Goal: Navigation & Orientation: Find specific page/section

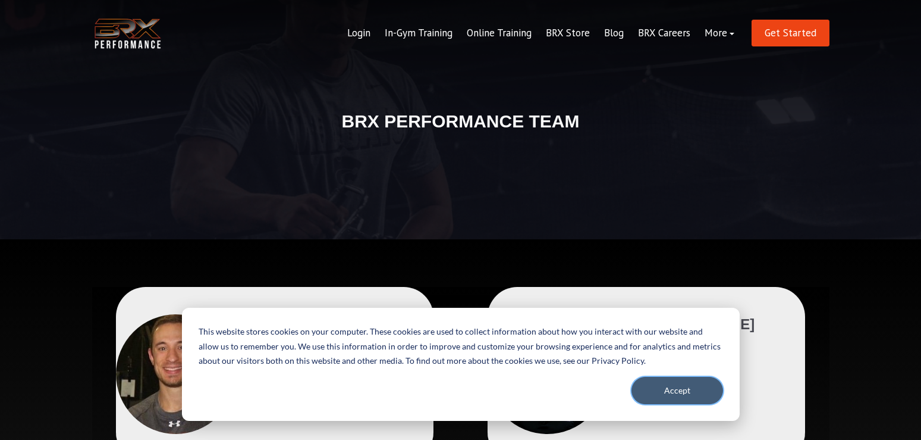
click at [676, 393] on button "Accept" at bounding box center [678, 390] width 92 height 27
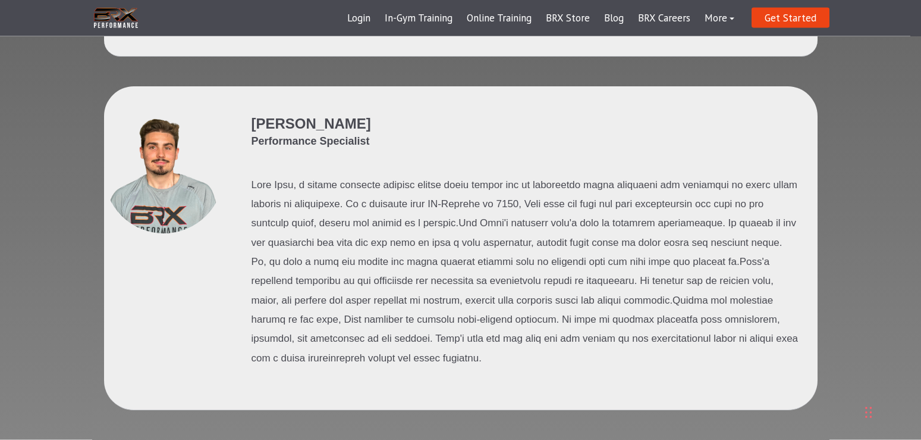
scroll to position [1449, 0]
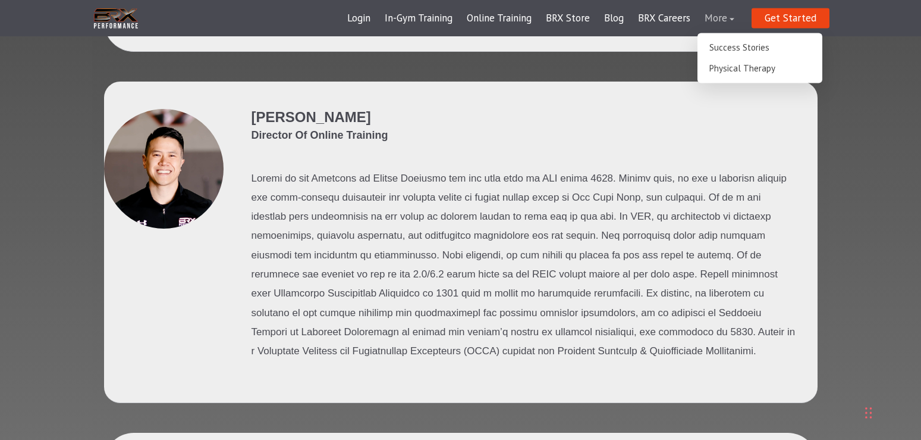
click at [725, 18] on link "More" at bounding box center [720, 18] width 44 height 29
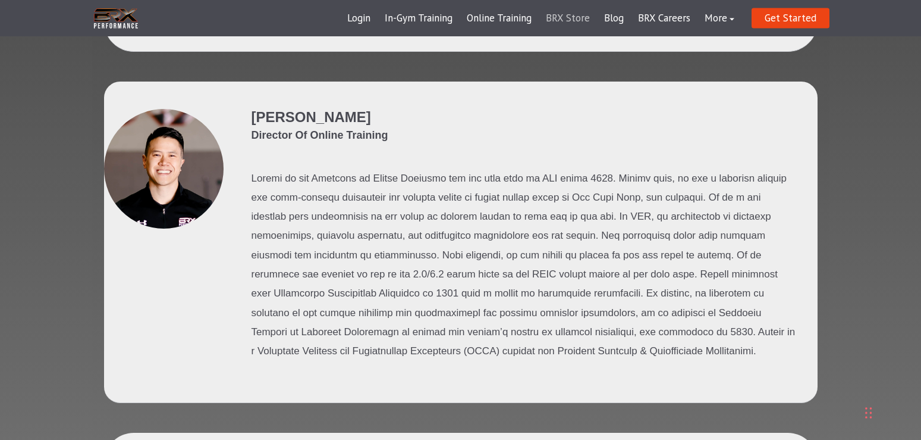
click at [578, 21] on link "BRX Store" at bounding box center [568, 18] width 58 height 29
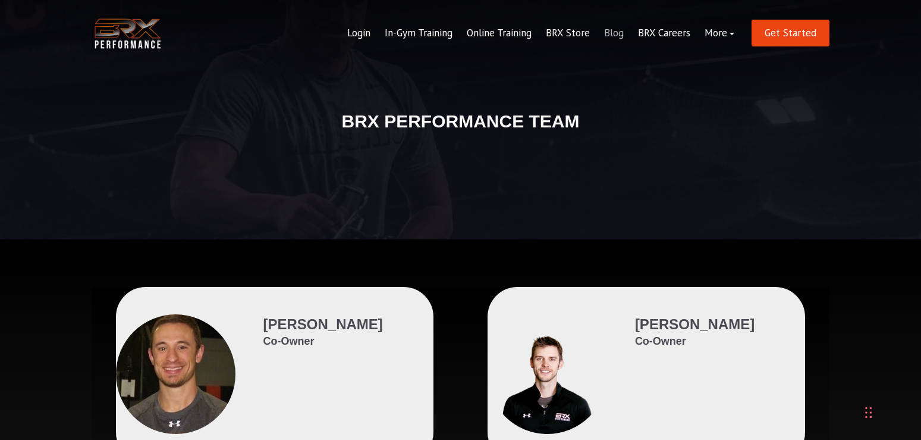
click at [615, 35] on link "Blog" at bounding box center [614, 33] width 34 height 29
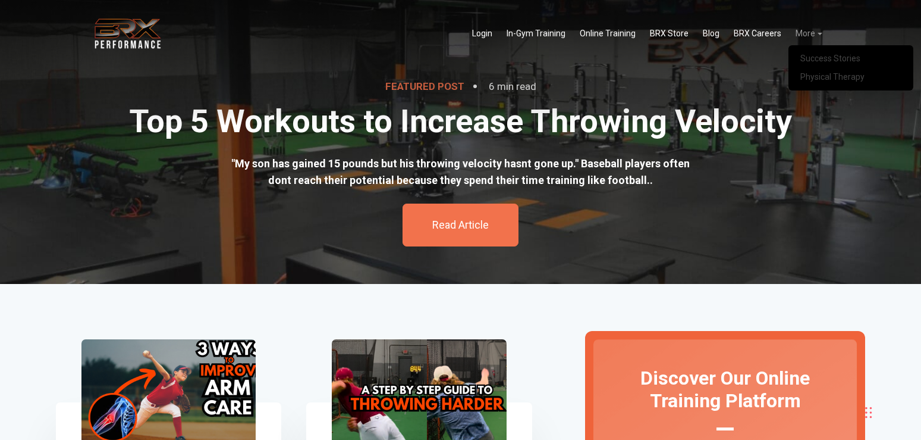
click at [810, 34] on link "More" at bounding box center [809, 33] width 41 height 24
click at [800, 30] on link "More" at bounding box center [809, 33] width 41 height 24
